Goal: Task Accomplishment & Management: Use online tool/utility

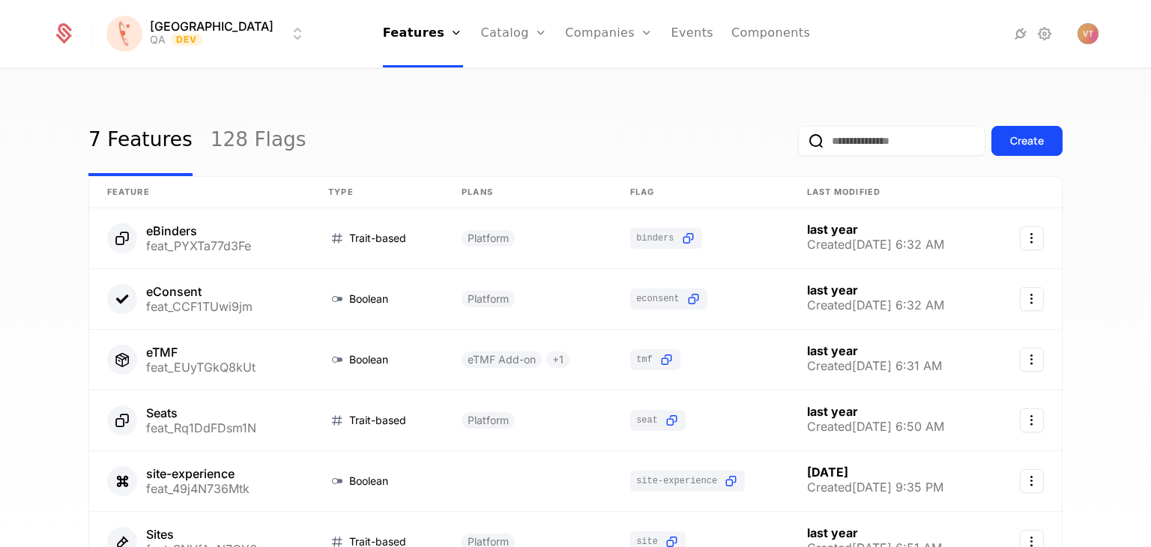
click at [228, 140] on link "128 Flags" at bounding box center [259, 141] width 96 height 70
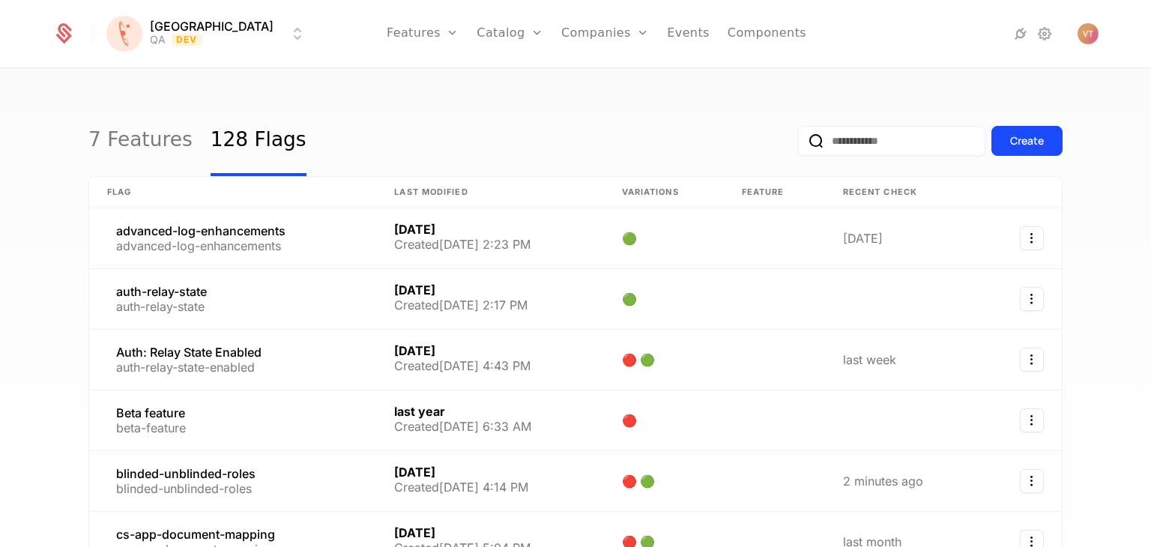
click at [836, 145] on input "email" at bounding box center [891, 141] width 187 height 30
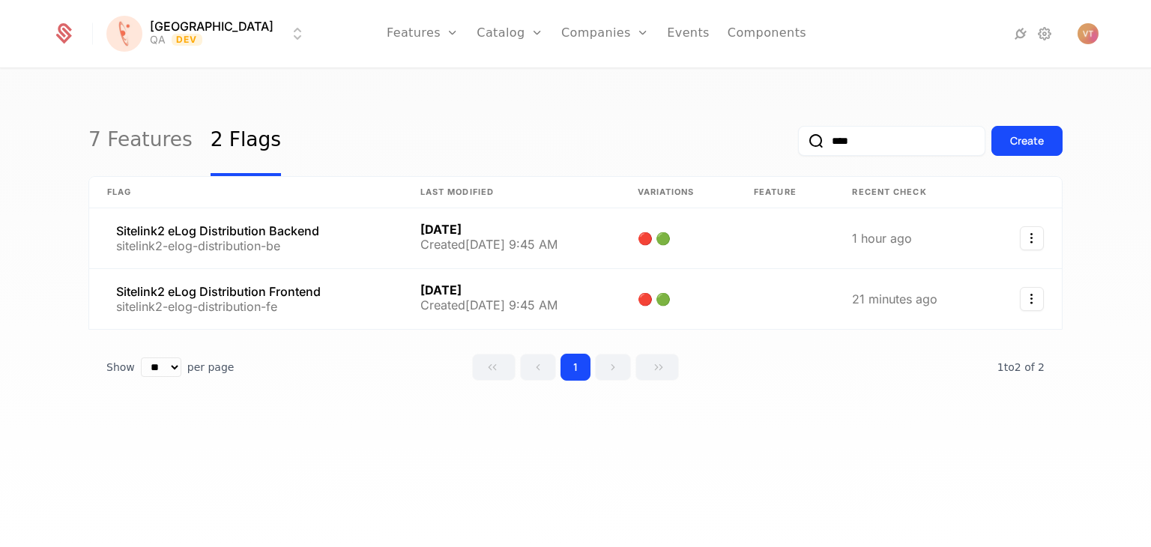
type input "****"
click at [219, 35] on html "[PERSON_NAME] QA Dev Features Features Flags Catalog Plans Add Ons Credits Conf…" at bounding box center [575, 273] width 1151 height 547
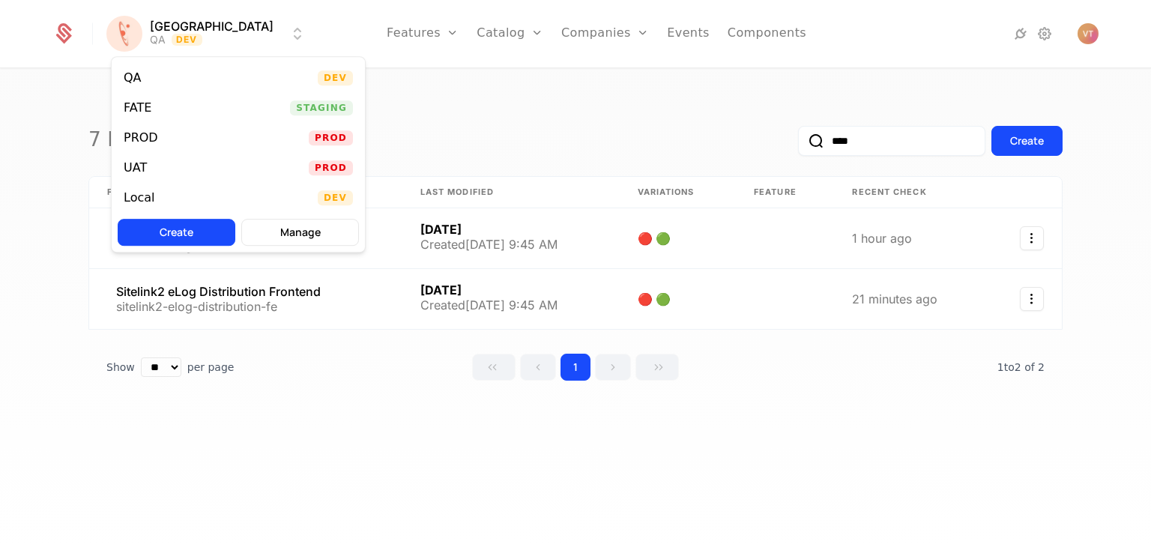
click at [172, 167] on div "UAT Prod" at bounding box center [238, 168] width 253 height 30
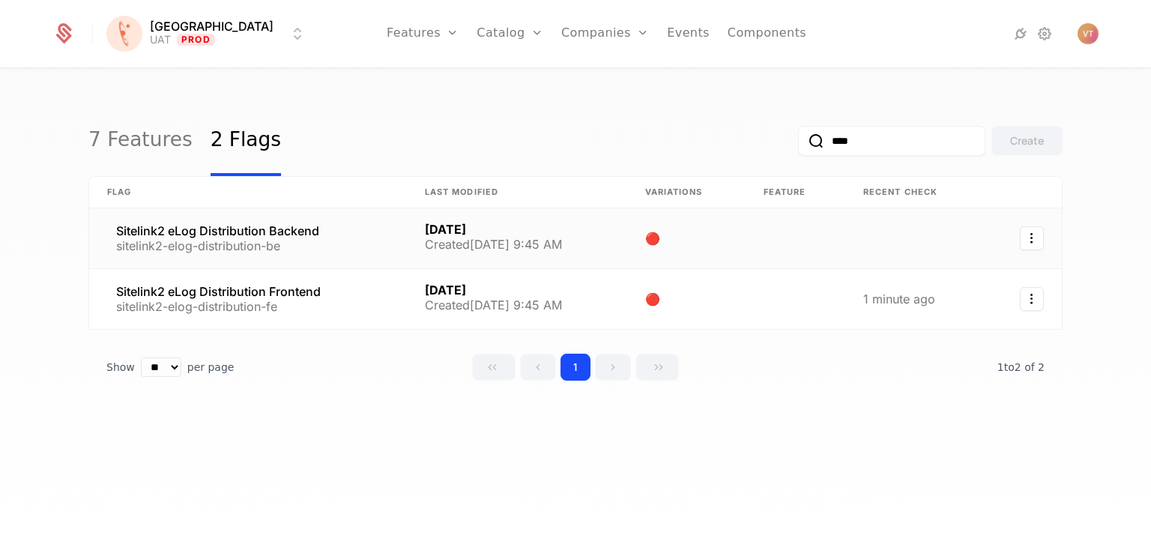
click at [375, 247] on link at bounding box center [248, 238] width 318 height 60
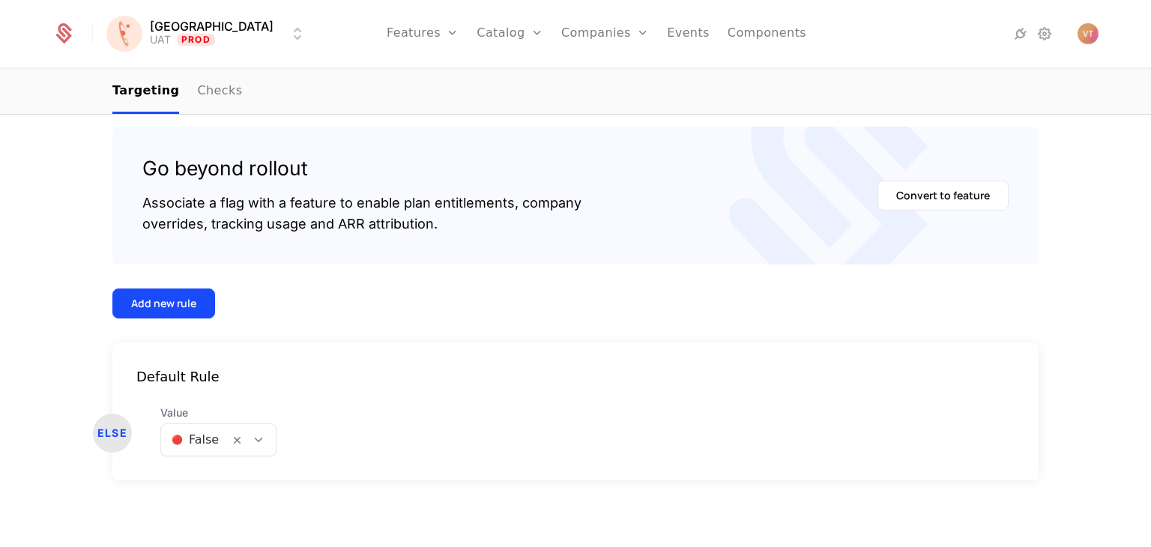
scroll to position [226, 0]
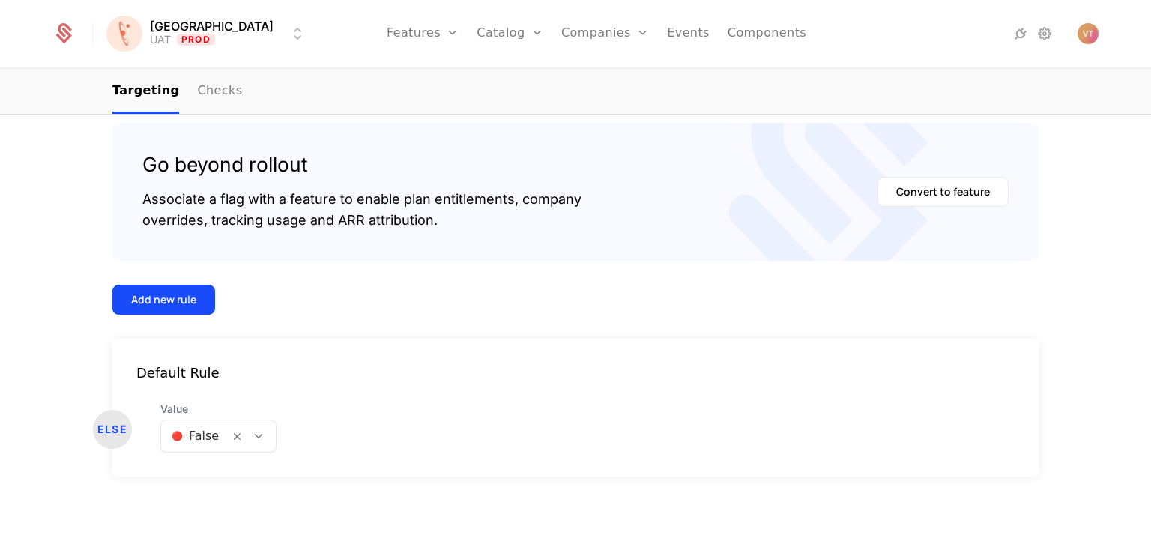
click at [183, 300] on div "Add new rule" at bounding box center [163, 299] width 65 height 15
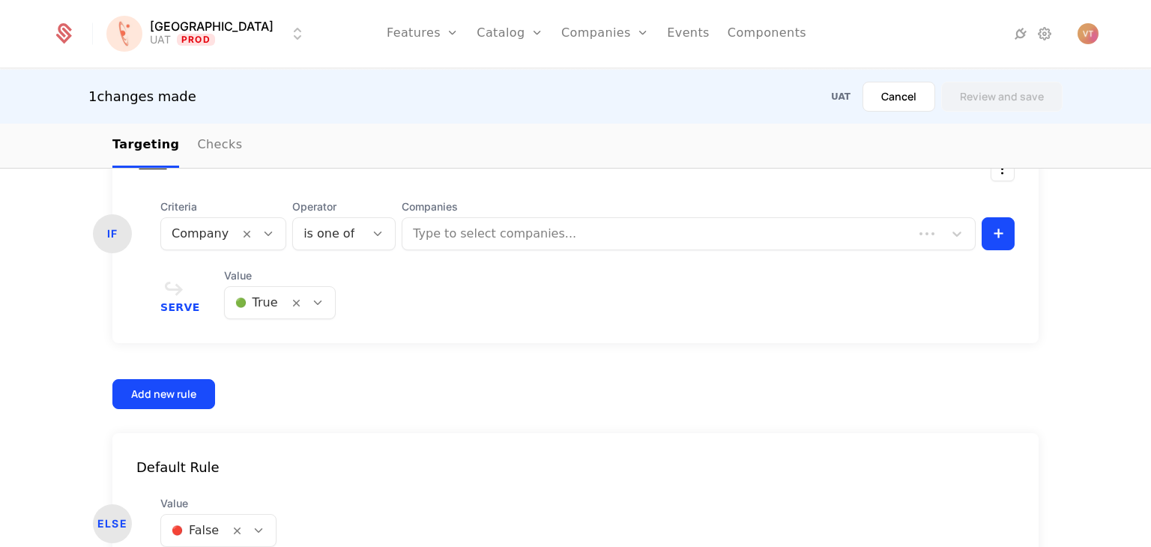
scroll to position [488, 0]
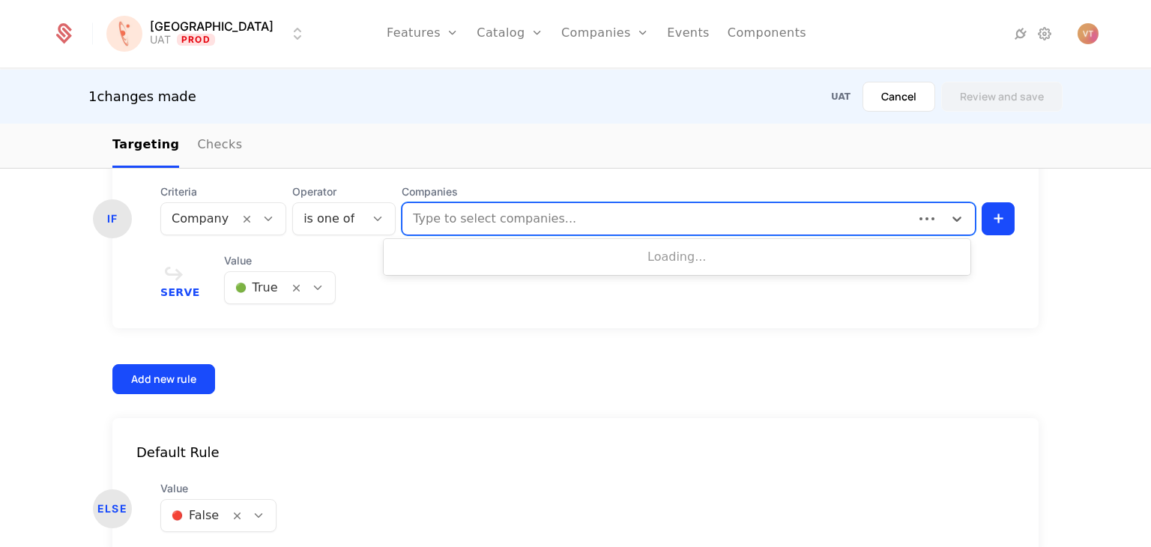
click at [448, 217] on div at bounding box center [657, 218] width 493 height 21
type input "*****"
